Goal: Task Accomplishment & Management: Manage account settings

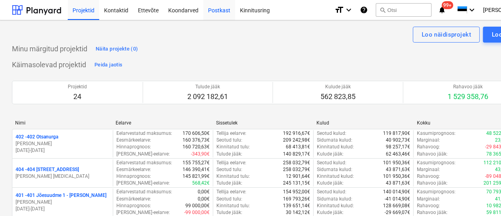
click at [214, 8] on div "Postkast" at bounding box center [219, 10] width 32 height 20
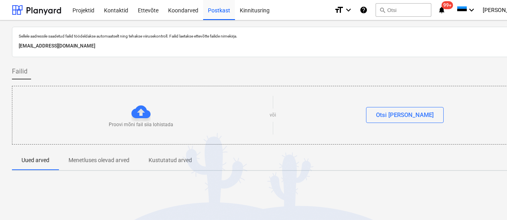
drag, startPoint x: 172, startPoint y: 45, endPoint x: 17, endPoint y: 45, distance: 155.4
click at [17, 45] on div "Sellele aadressile saadetud failid töödeldakse automaatselt ning tehakse viirus…" at bounding box center [272, 42] width 521 height 30
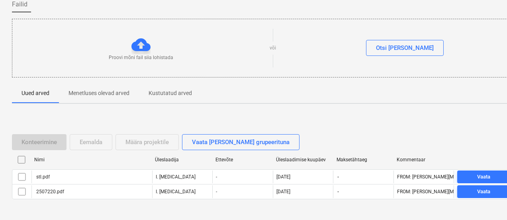
scroll to position [83, 0]
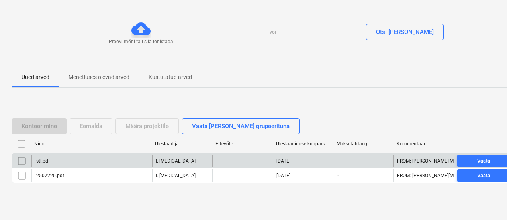
click at [21, 161] on input "checkbox" at bounding box center [22, 160] width 13 height 13
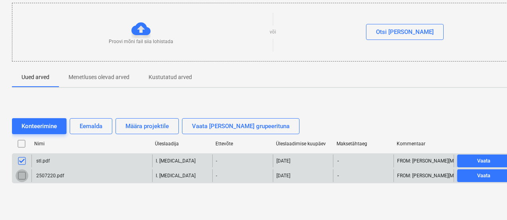
click at [17, 174] on input "checkbox" at bounding box center [22, 175] width 13 height 13
click at [18, 173] on input "checkbox" at bounding box center [22, 175] width 13 height 13
click at [22, 159] on input "checkbox" at bounding box center [22, 160] width 13 height 13
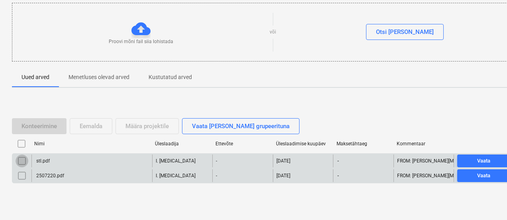
click at [23, 161] on input "checkbox" at bounding box center [22, 160] width 13 height 13
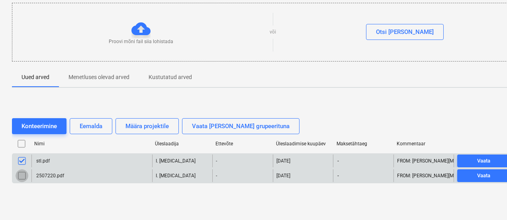
click at [22, 170] on input "checkbox" at bounding box center [22, 175] width 13 height 13
click at [22, 169] on input "checkbox" at bounding box center [22, 175] width 13 height 13
click at [20, 159] on input "checkbox" at bounding box center [22, 160] width 13 height 13
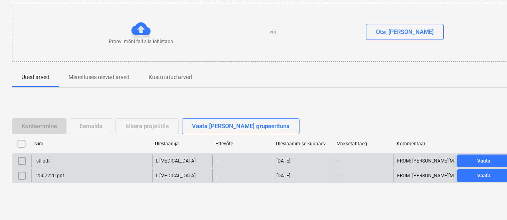
click at [20, 173] on input "checkbox" at bounding box center [22, 175] width 13 height 13
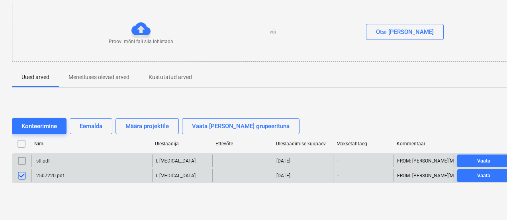
click at [20, 173] on input "checkbox" at bounding box center [22, 175] width 13 height 13
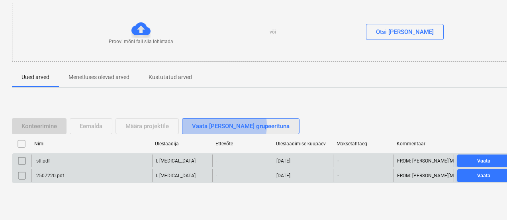
click at [216, 125] on div "Vaata faile grupeerituna" at bounding box center [241, 126] width 98 height 10
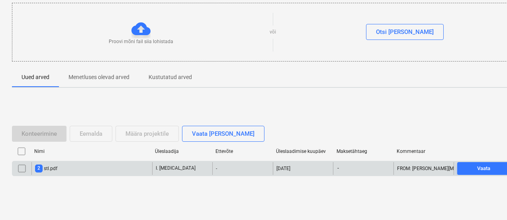
click at [71, 167] on div "2 stl.pdf" at bounding box center [91, 168] width 121 height 13
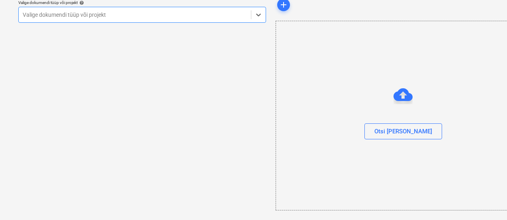
scroll to position [33, 0]
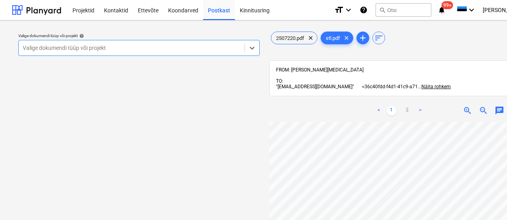
scroll to position [0, 1]
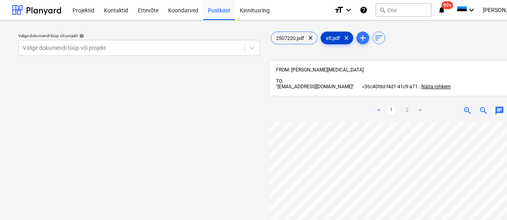
click at [334, 34] on div "stl.pdf clear" at bounding box center [337, 37] width 33 height 13
click at [289, 33] on div "2507220.pdf clear" at bounding box center [294, 37] width 47 height 13
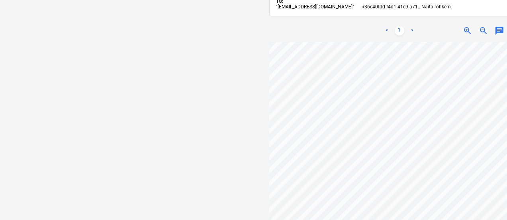
scroll to position [0, 0]
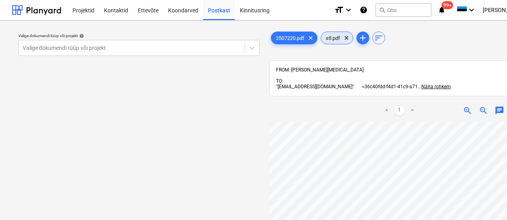
click at [332, 39] on span "stl.pdf" at bounding box center [333, 38] width 24 height 6
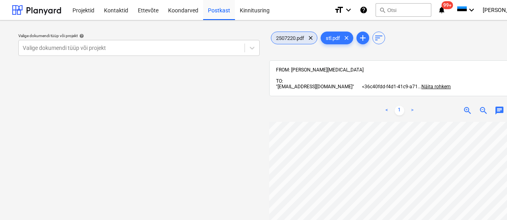
click at [287, 34] on div "2507220.pdf clear" at bounding box center [294, 37] width 47 height 13
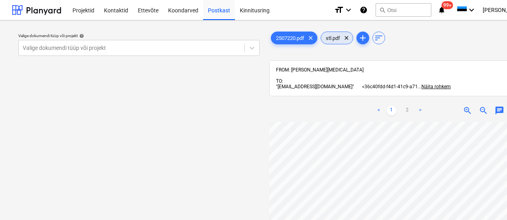
click at [334, 37] on span "stl.pdf" at bounding box center [333, 38] width 24 height 6
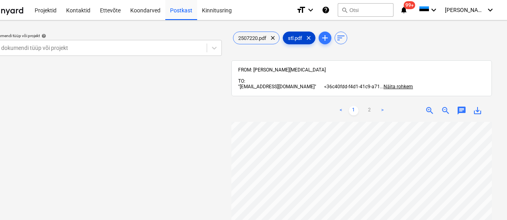
scroll to position [0, 31]
click at [485, 10] on span "[PERSON_NAME] [MEDICAL_DATA]" at bounding box center [465, 10] width 40 height 6
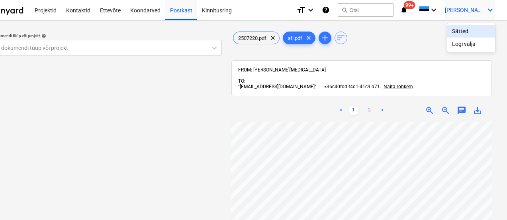
click at [455, 31] on div "Sätted" at bounding box center [472, 31] width 48 height 13
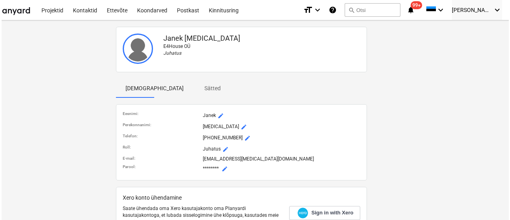
scroll to position [0, 33]
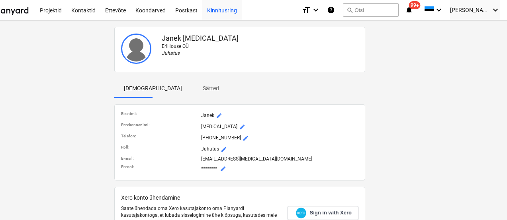
click at [227, 6] on div "Kinnitusring" at bounding box center [221, 10] width 39 height 20
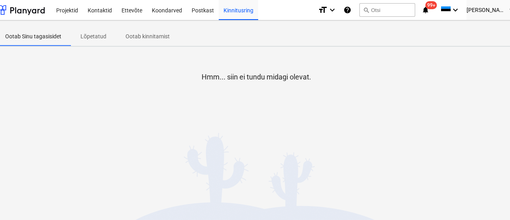
scroll to position [0, 16]
click at [127, 10] on div "Ettevõte" at bounding box center [132, 10] width 30 height 20
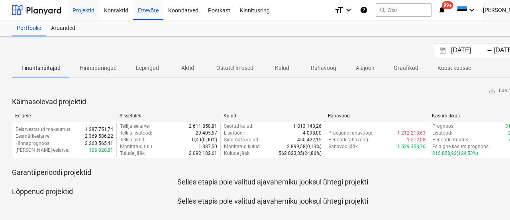
click at [87, 11] on div "Projektid" at bounding box center [83, 10] width 31 height 20
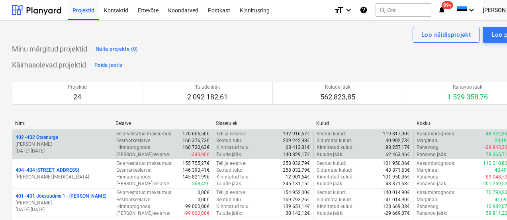
click at [46, 135] on p "402 - 402 Otsanurga" at bounding box center [37, 137] width 43 height 7
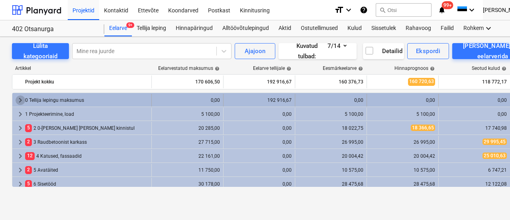
click at [19, 98] on span "keyboard_arrow_right" at bounding box center [21, 100] width 10 height 10
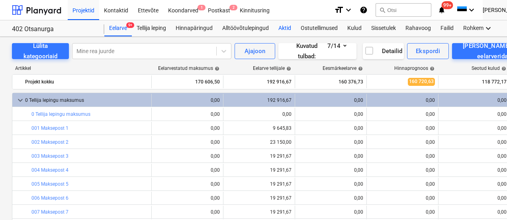
click at [285, 25] on div "Aktid" at bounding box center [285, 28] width 22 height 16
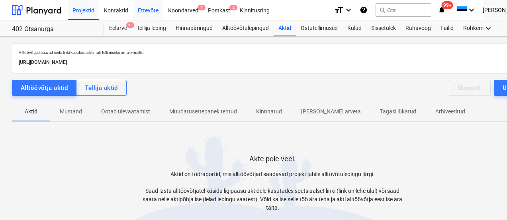
click at [151, 7] on div "Ettevõte" at bounding box center [148, 10] width 30 height 20
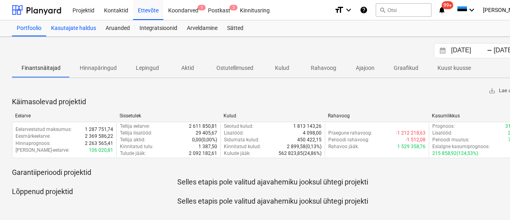
click at [86, 22] on div "Kasutajate haldus" at bounding box center [73, 28] width 55 height 16
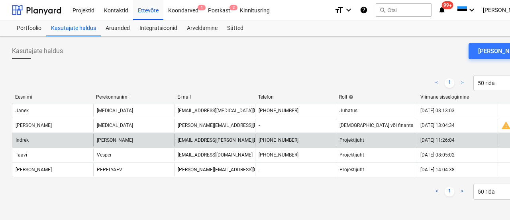
click at [291, 143] on div "+3725081810" at bounding box center [295, 139] width 81 height 13
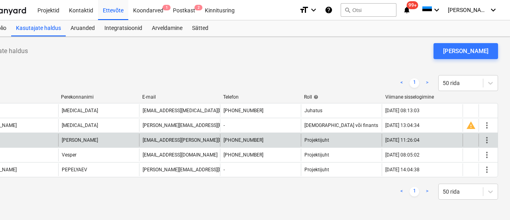
click at [491, 135] on span "more_vert" at bounding box center [487, 140] width 10 height 10
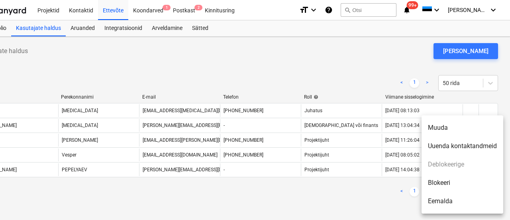
click at [344, 187] on div at bounding box center [255, 110] width 510 height 220
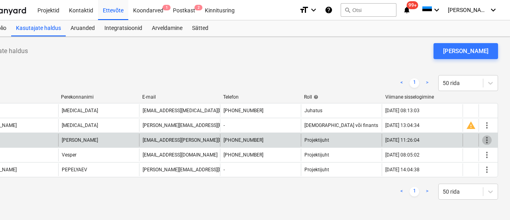
click at [485, 139] on span "more_vert" at bounding box center [487, 140] width 10 height 10
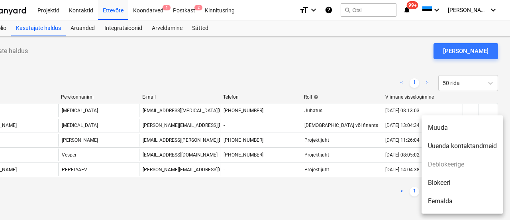
click at [437, 183] on li "Blokeeri" at bounding box center [463, 182] width 82 height 18
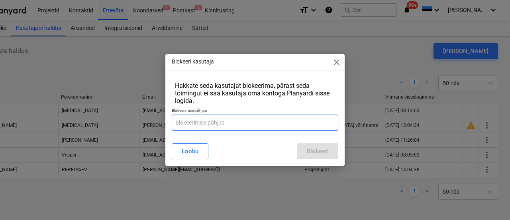
click at [220, 122] on input "text" at bounding box center [255, 122] width 167 height 16
type input "Ei tööta enam"
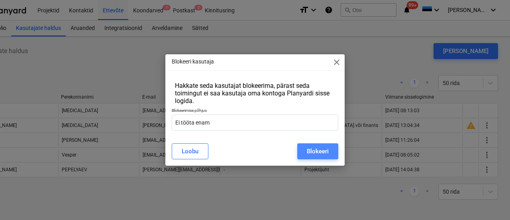
click at [310, 153] on div "Blokeeri" at bounding box center [318, 151] width 22 height 10
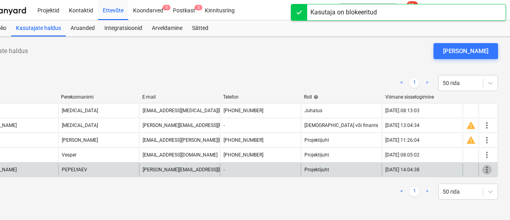
click at [487, 169] on span "more_vert" at bounding box center [487, 170] width 10 height 10
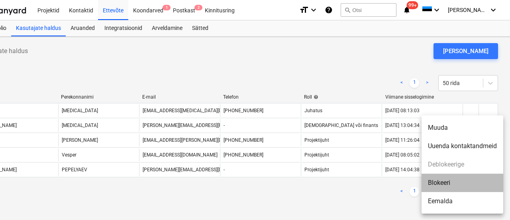
click at [438, 182] on li "Blokeeri" at bounding box center [463, 182] width 82 height 18
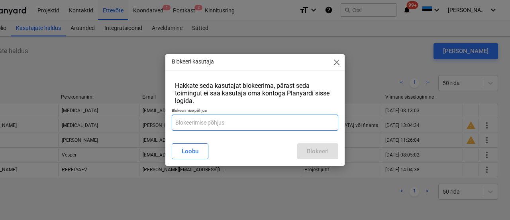
click at [235, 120] on input "text" at bounding box center [255, 122] width 167 height 16
type input "Ei tööta enam"
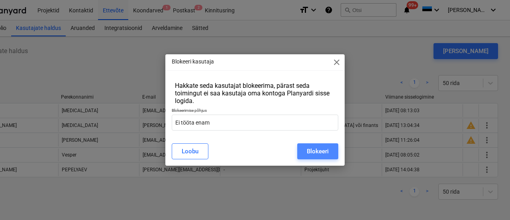
click at [329, 153] on button "Blokeeri" at bounding box center [317, 151] width 41 height 16
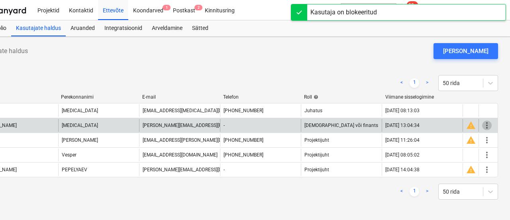
click at [486, 124] on span "more_vert" at bounding box center [487, 125] width 10 height 10
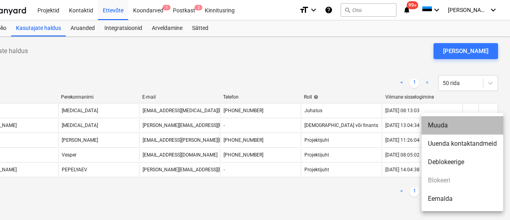
click at [440, 122] on li "Muuda" at bounding box center [463, 125] width 82 height 18
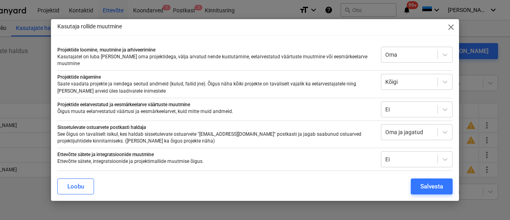
scroll to position [20, 0]
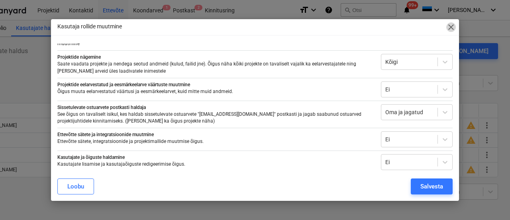
click at [451, 28] on span "close" at bounding box center [451, 27] width 10 height 10
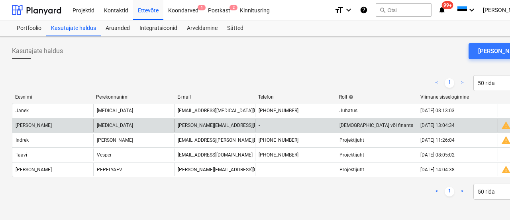
scroll to position [0, 35]
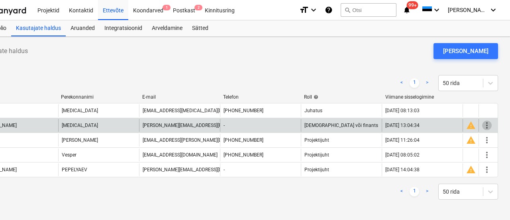
click at [489, 124] on span "more_vert" at bounding box center [487, 125] width 10 height 10
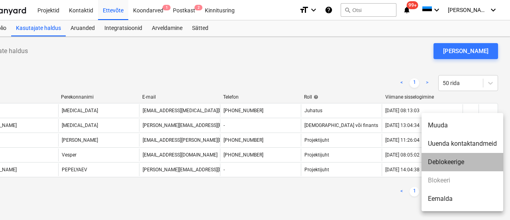
click at [455, 160] on li "Deblokeerige" at bounding box center [463, 162] width 82 height 18
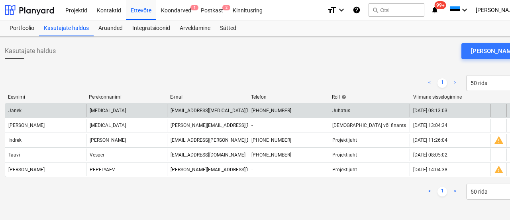
scroll to position [0, 0]
